Goal: Information Seeking & Learning: Learn about a topic

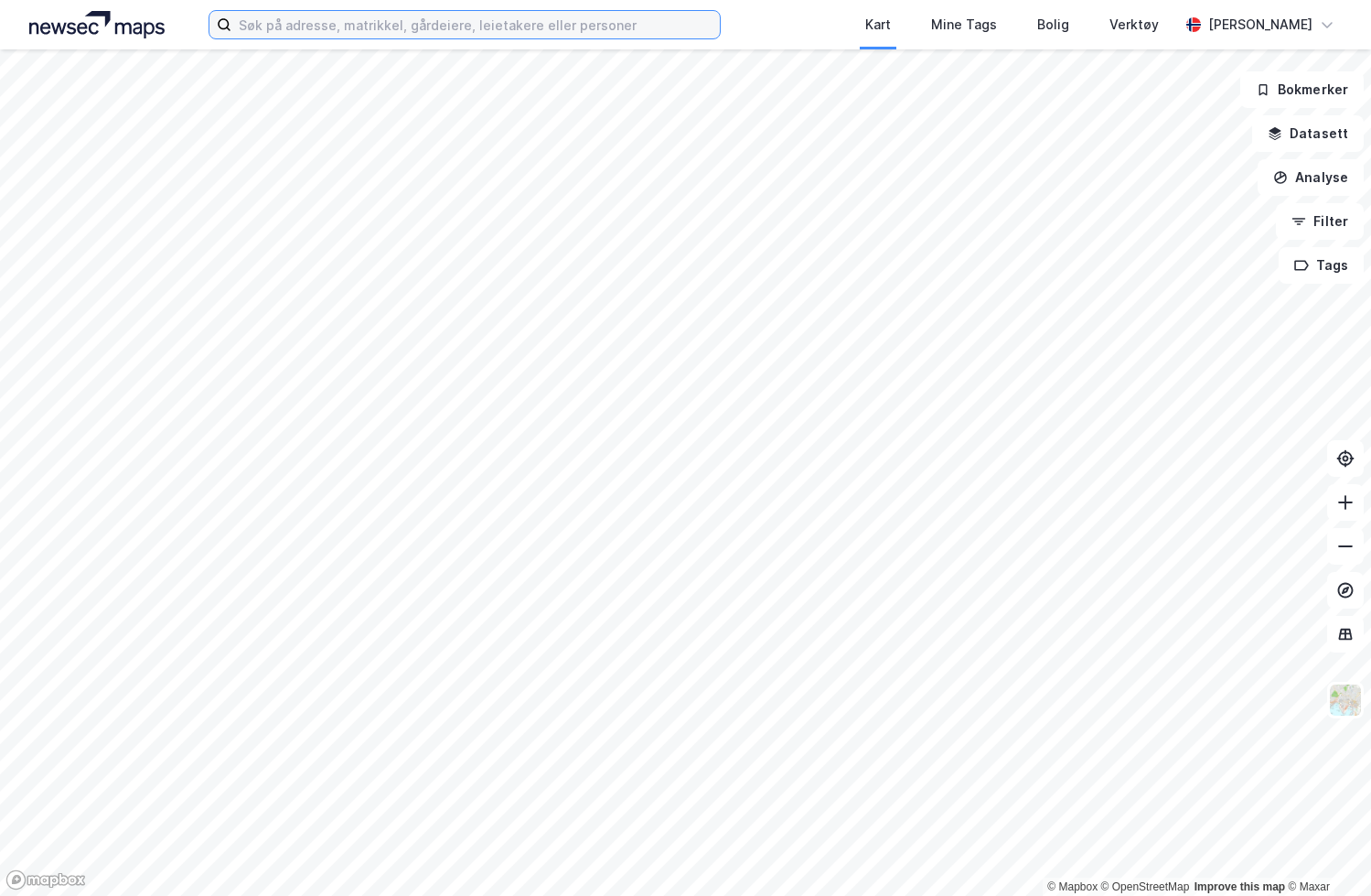
click at [334, 21] on input at bounding box center [475, 24] width 488 height 27
click at [422, 37] on input at bounding box center [475, 24] width 488 height 27
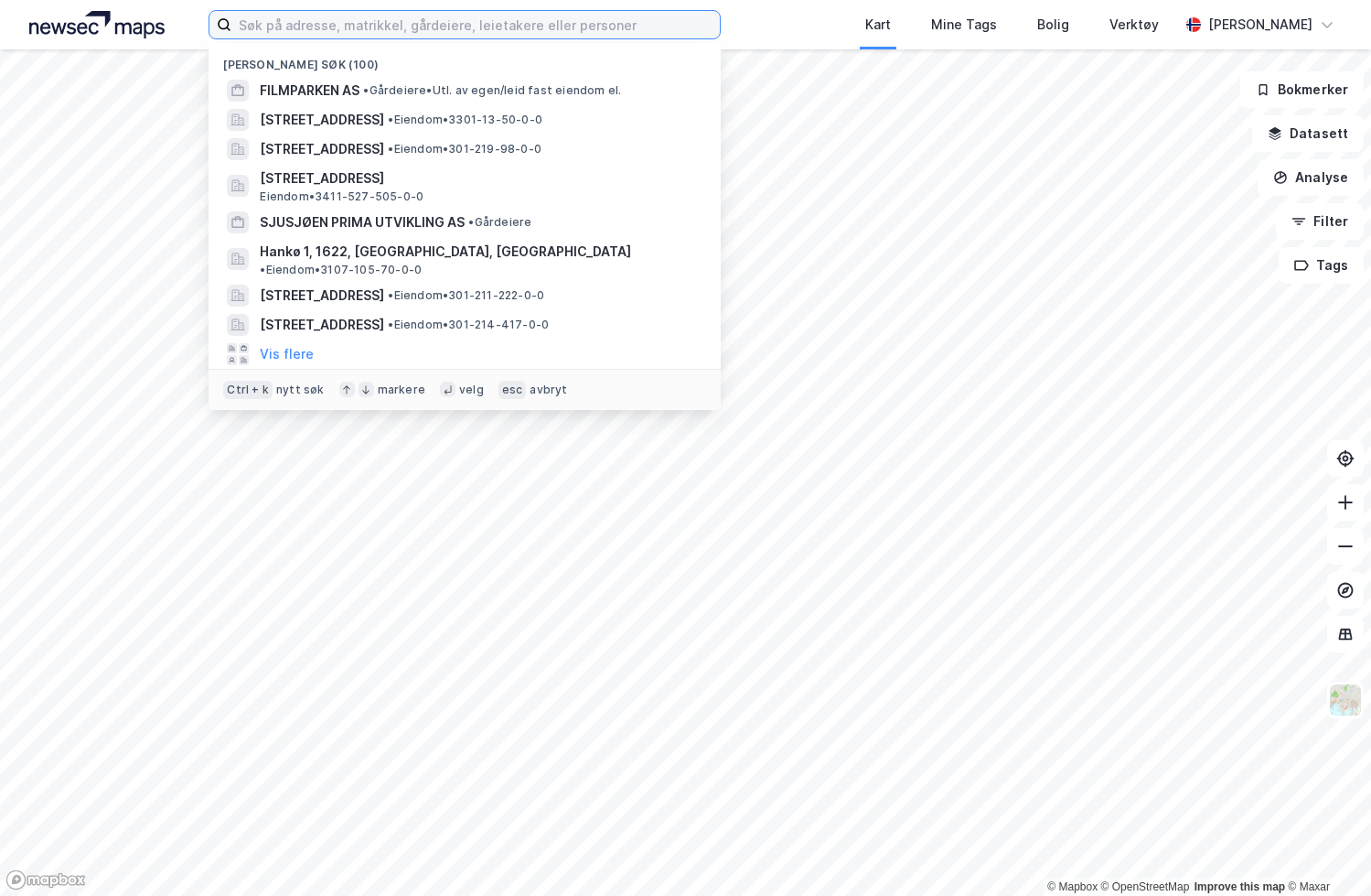
click at [423, 36] on input at bounding box center [475, 24] width 488 height 27
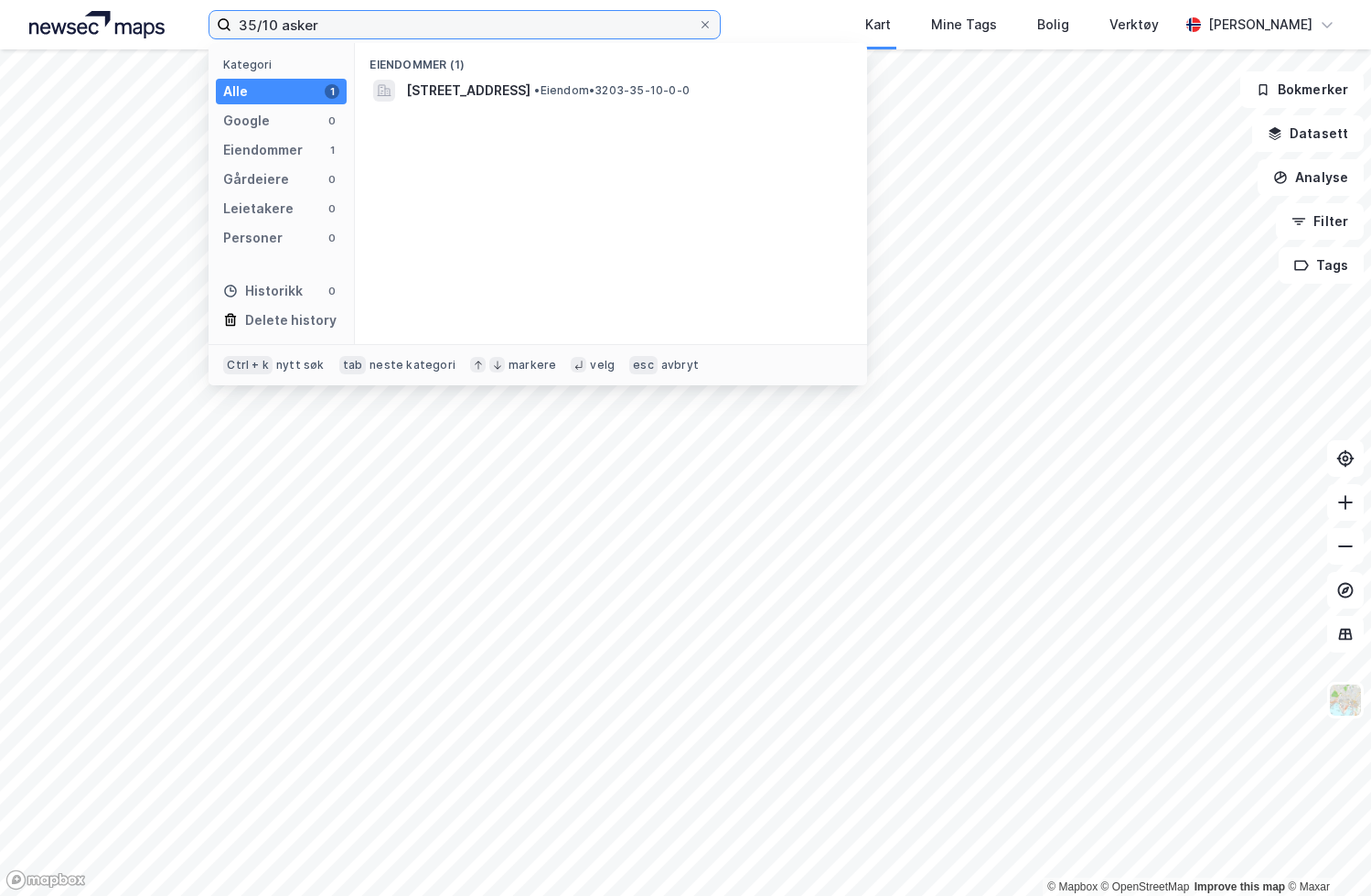
type input "35/10 asker"
click at [466, 99] on span "[STREET_ADDRESS]" at bounding box center [468, 91] width 124 height 22
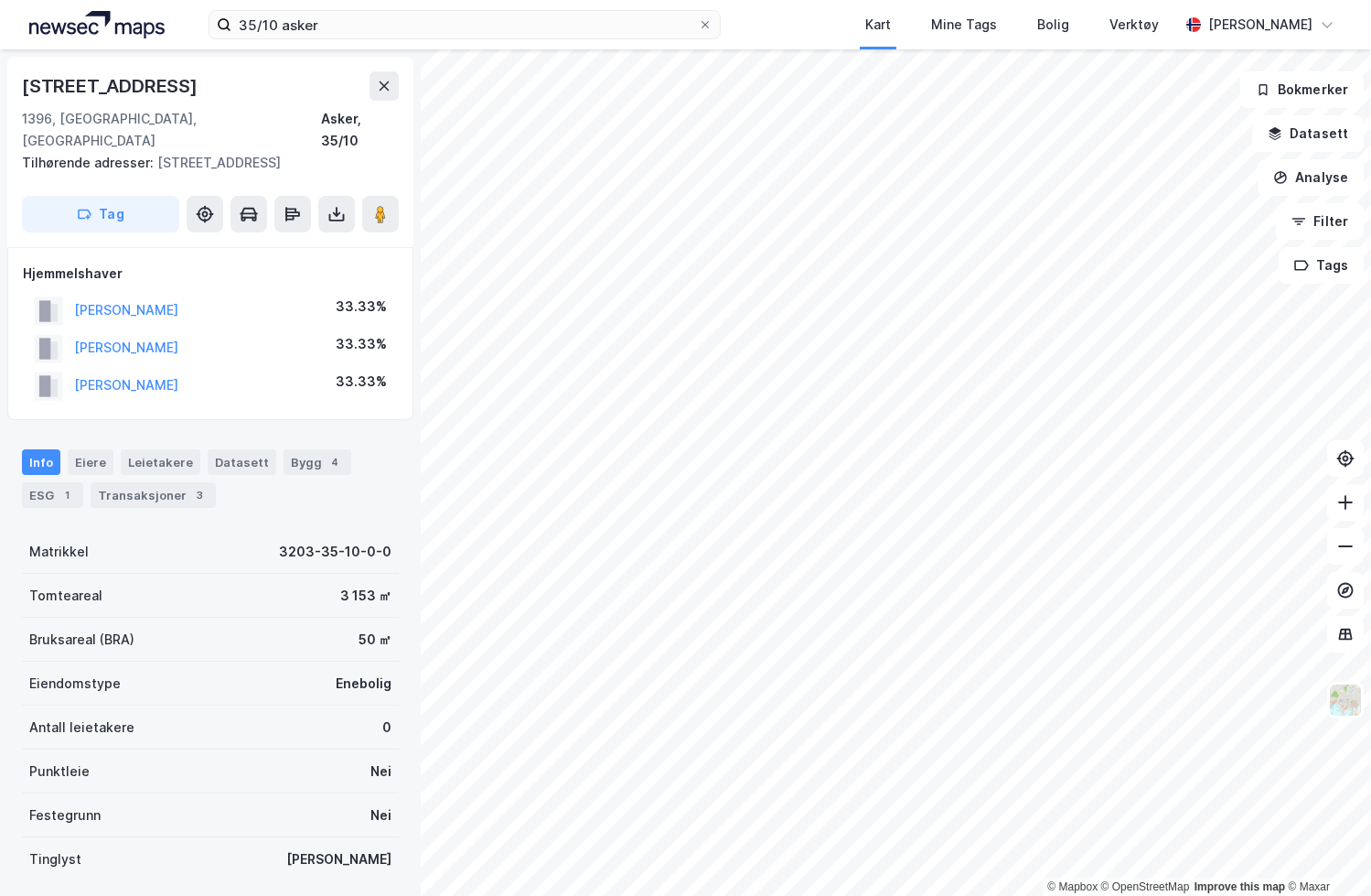
click at [1348, 501] on icon at bounding box center [1346, 502] width 15 height 2
